Goal: Task Accomplishment & Management: Manage account settings

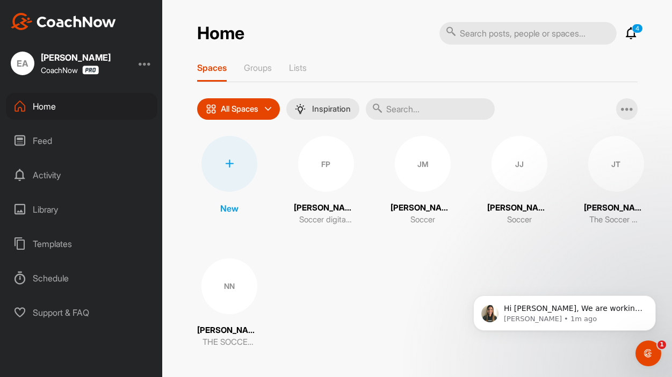
click at [140, 65] on div at bounding box center [145, 63] width 13 height 13
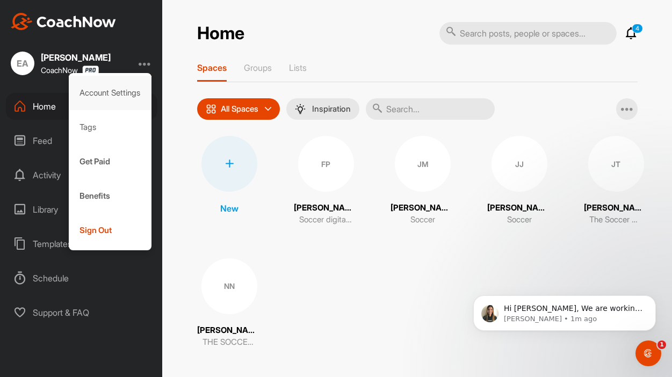
click at [126, 87] on div "Account Settings" at bounding box center [110, 93] width 83 height 34
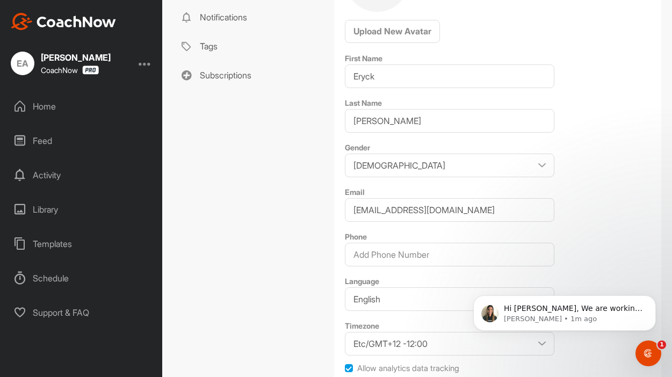
scroll to position [165, 0]
click at [251, 21] on link "Notifications" at bounding box center [248, 16] width 151 height 29
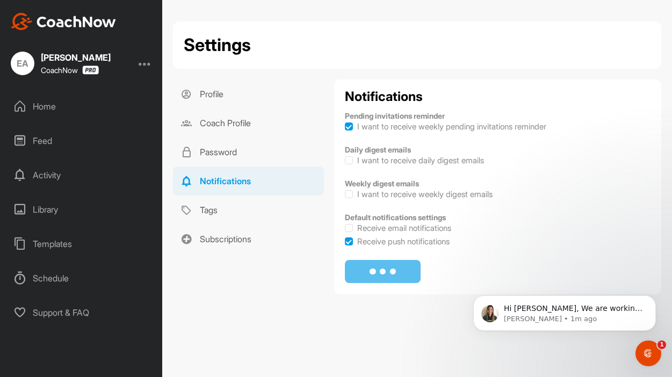
checkbox input "true"
click at [347, 119] on h4 "Pending invitations reminder" at bounding box center [498, 116] width 306 height 10
click at [349, 129] on label at bounding box center [349, 127] width 8 height 8
click at [345, 123] on input "I want to receive weekly pending invitations reminder" at bounding box center [345, 123] width 1 height 1
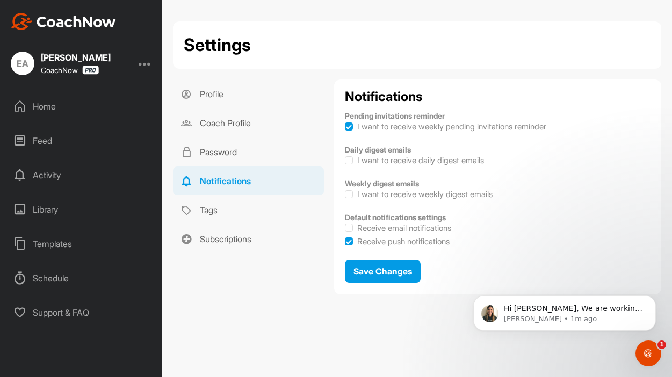
checkbox input "false"
click at [372, 279] on button "Save Changes" at bounding box center [383, 271] width 76 height 23
click at [146, 61] on div at bounding box center [145, 63] width 13 height 13
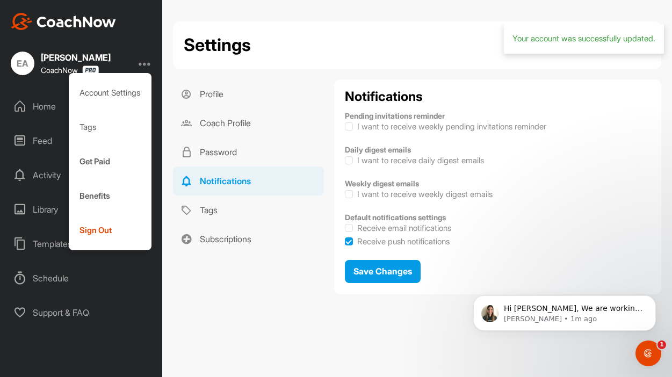
click at [146, 61] on div at bounding box center [145, 63] width 13 height 13
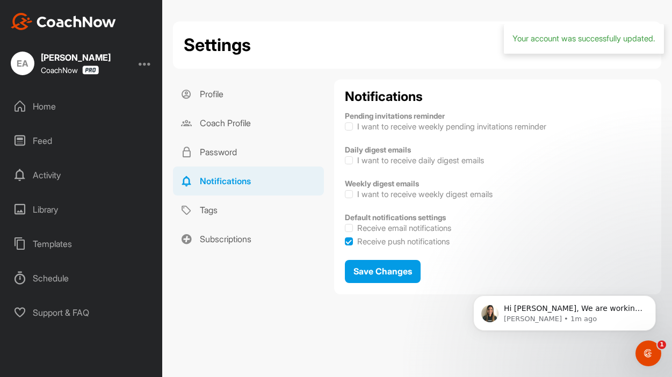
click at [146, 61] on div at bounding box center [145, 63] width 13 height 13
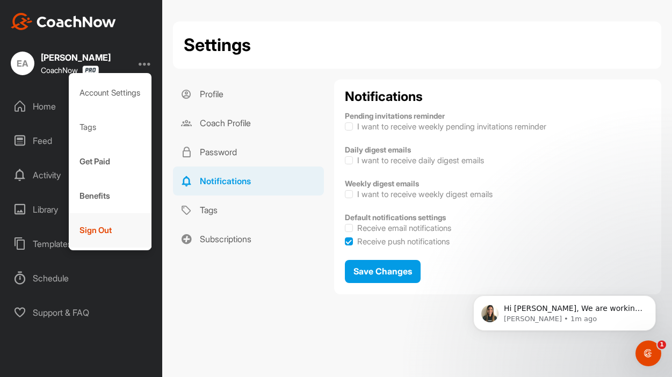
click at [113, 225] on div "Sign Out" at bounding box center [110, 230] width 83 height 34
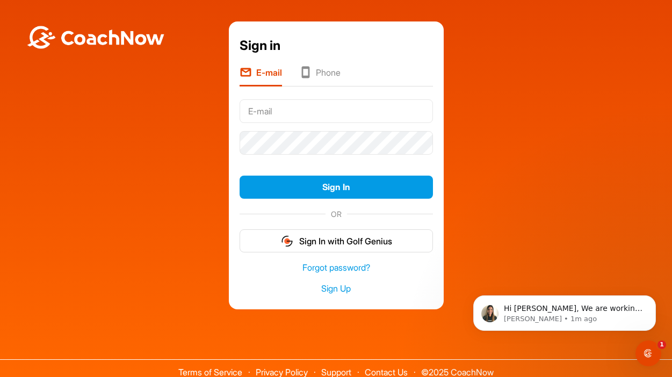
type input "[EMAIL_ADDRESS][DOMAIN_NAME]"
